Goal: Find specific page/section: Find specific page/section

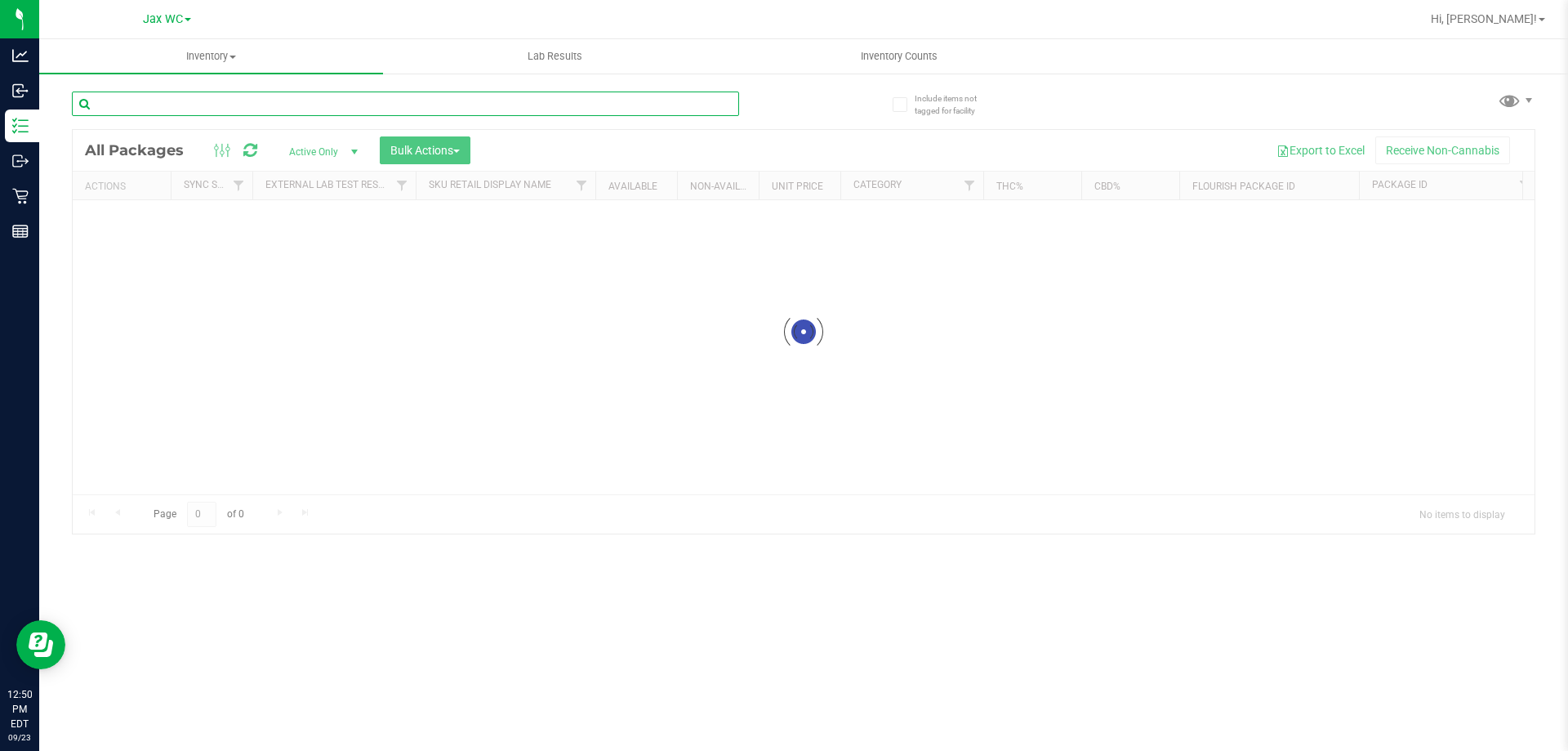
click at [295, 111] on div "Inventory All packages All inventory Waste log Create inventory Lab Results Inv…" at bounding box center [803, 394] width 1529 height 711
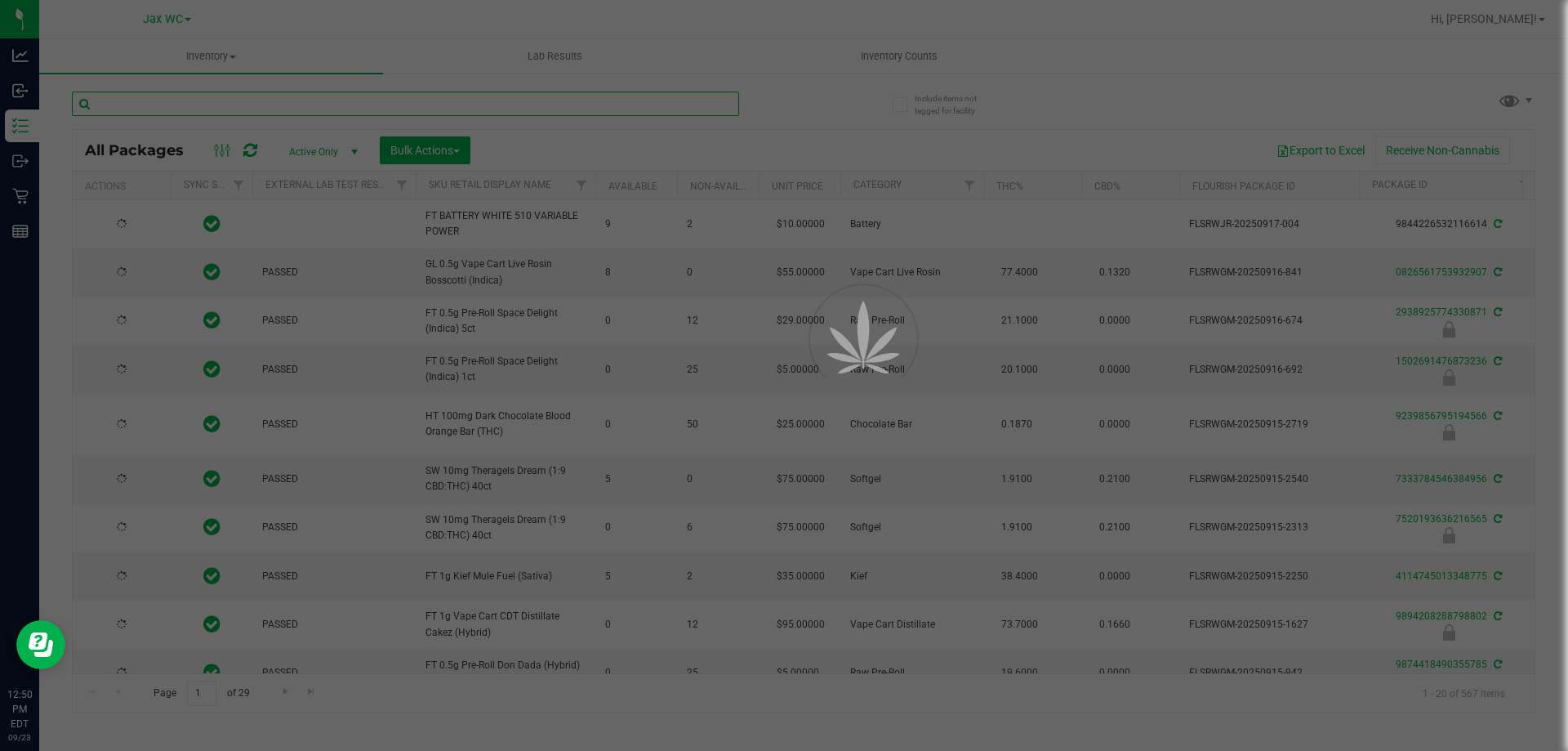
type input "b"
type input "[DATE]"
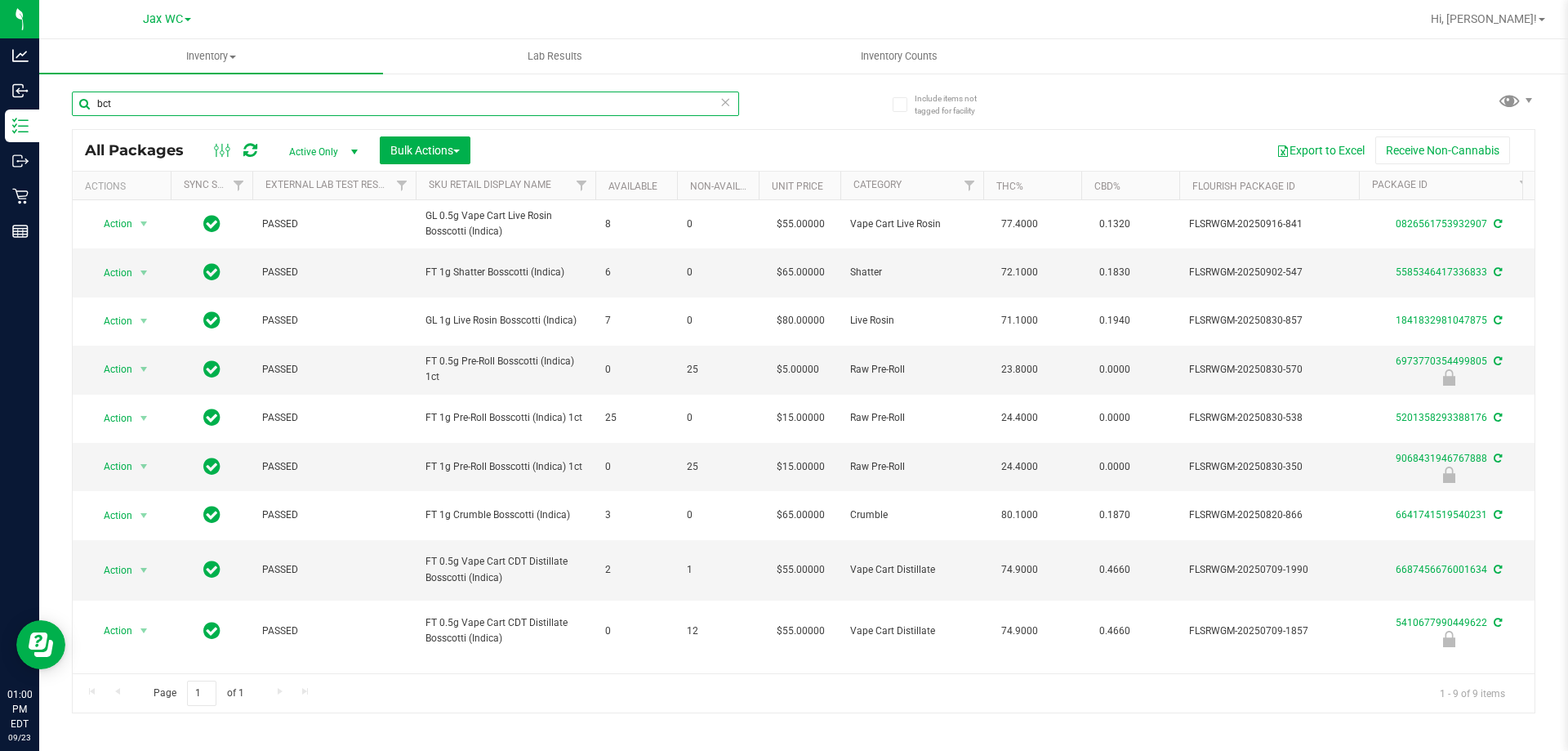
type input "bct"
